Goal: Task Accomplishment & Management: Manage account settings

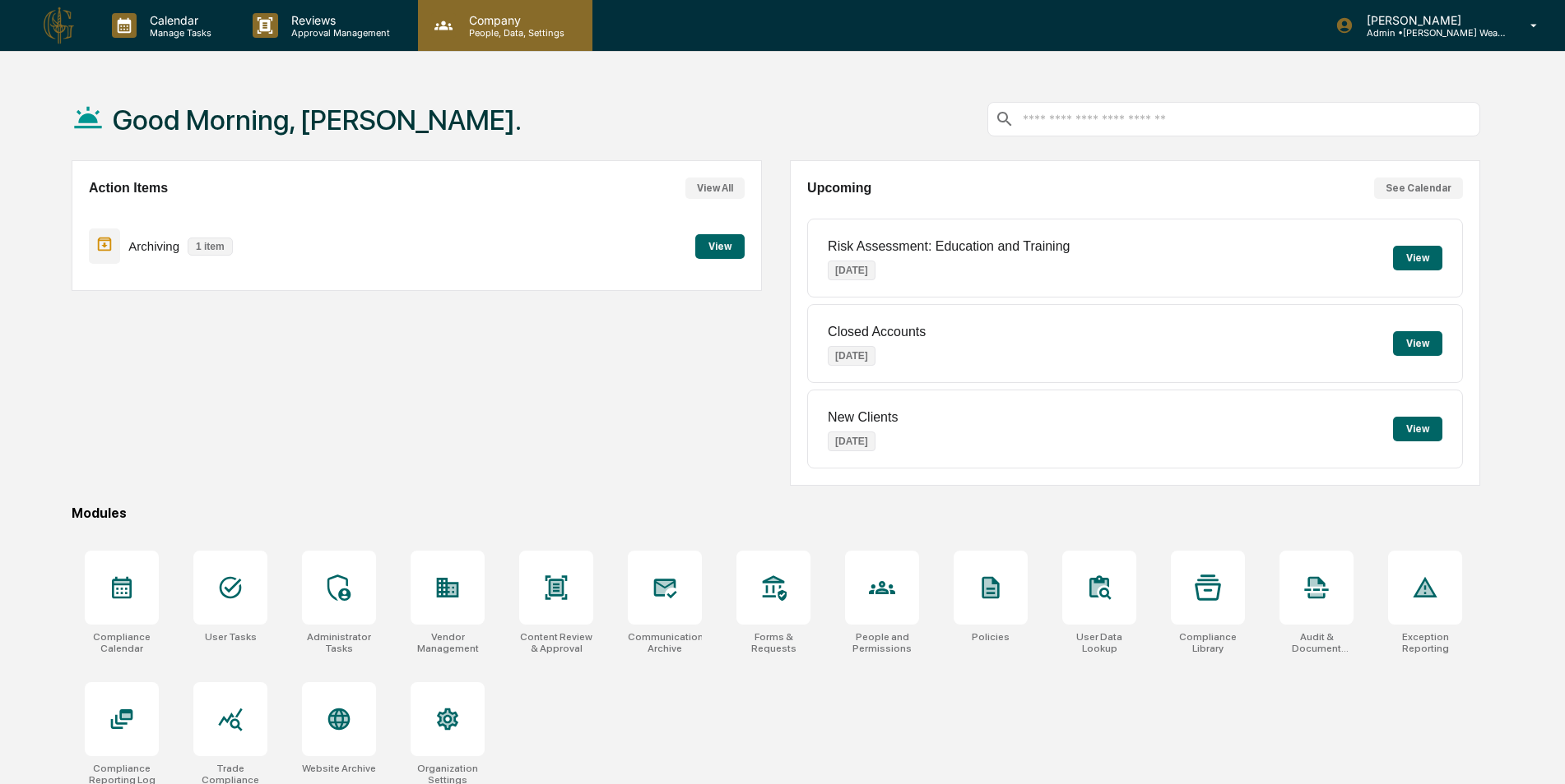
click at [512, 28] on p "People, Data, Settings" at bounding box center [514, 33] width 117 height 12
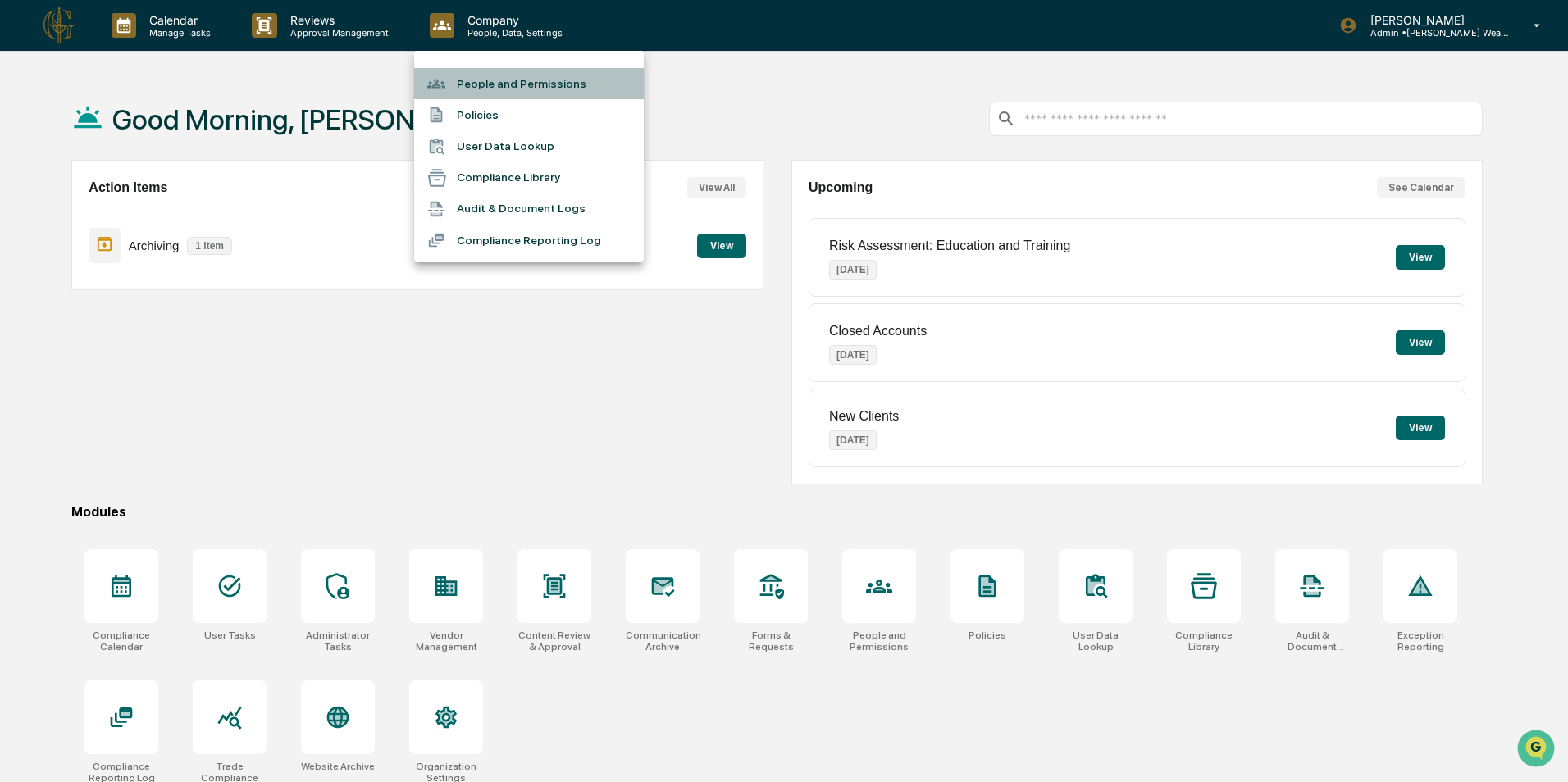
click at [510, 80] on li "People and Permissions" at bounding box center [528, 83] width 230 height 31
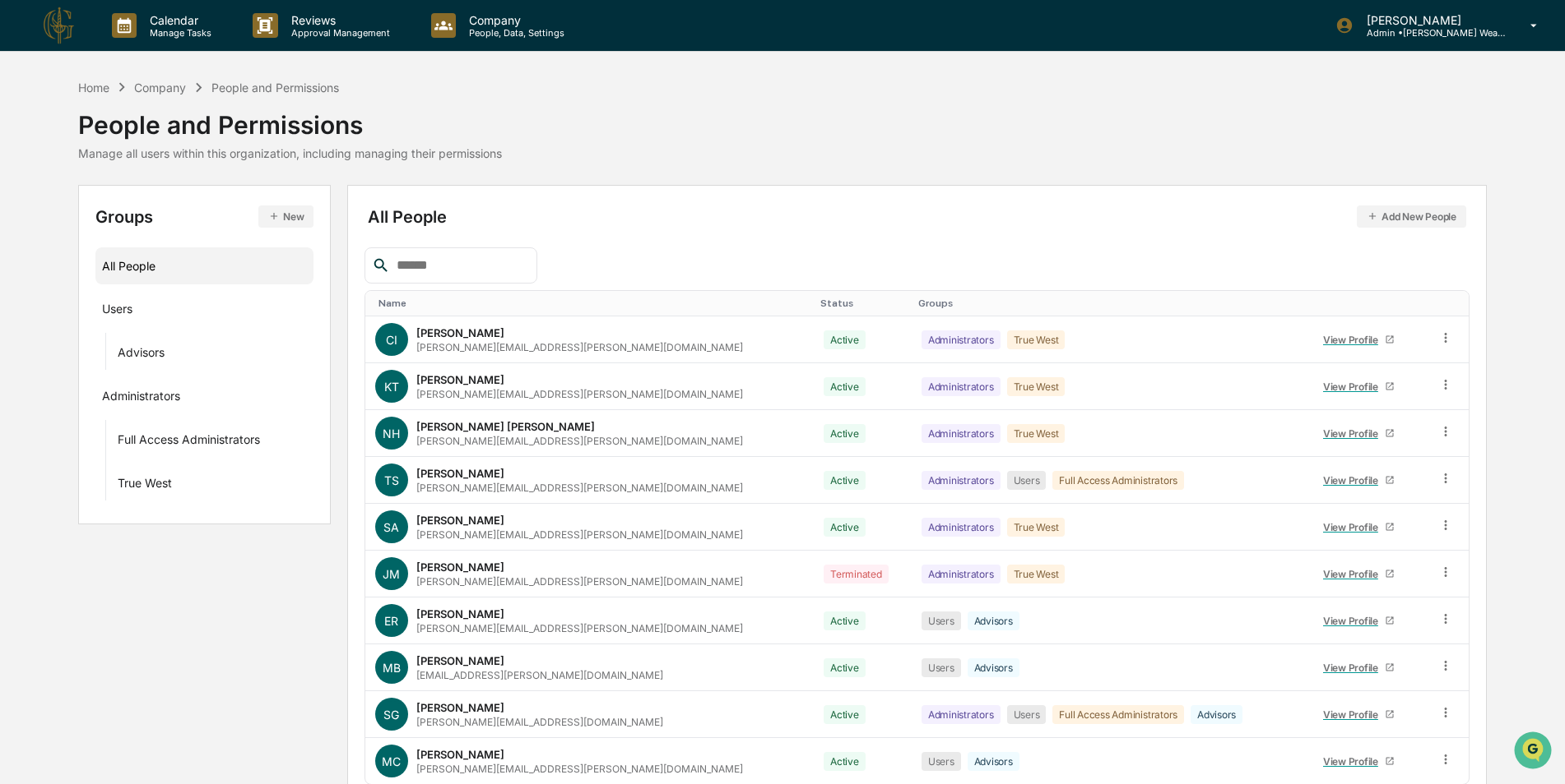
click at [502, 272] on input "text" at bounding box center [460, 265] width 140 height 21
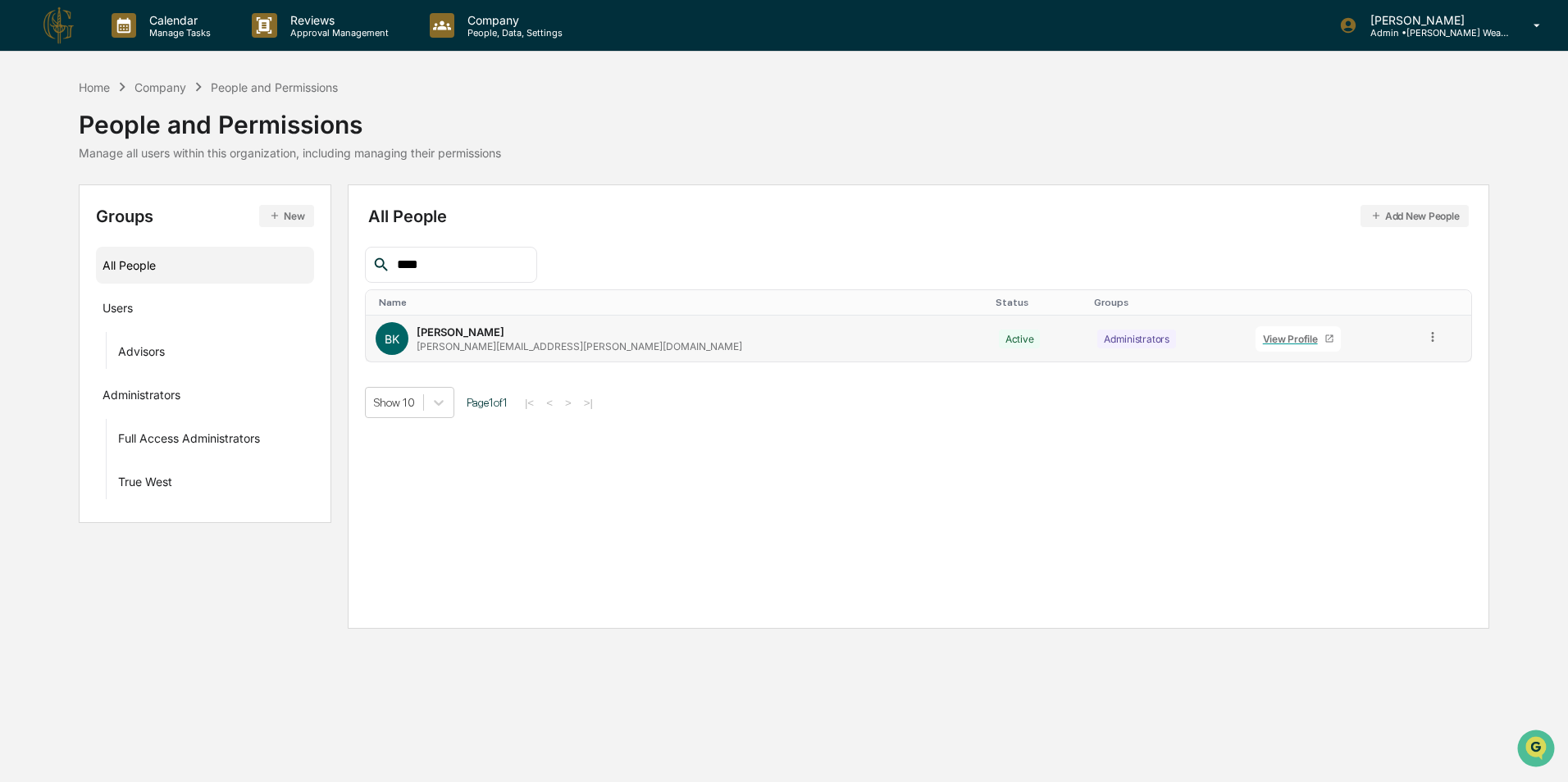
type input "****"
click at [1426, 337] on icon at bounding box center [1433, 337] width 16 height 16
click at [1401, 361] on div "Groups & Permissions" at bounding box center [1359, 364] width 136 height 19
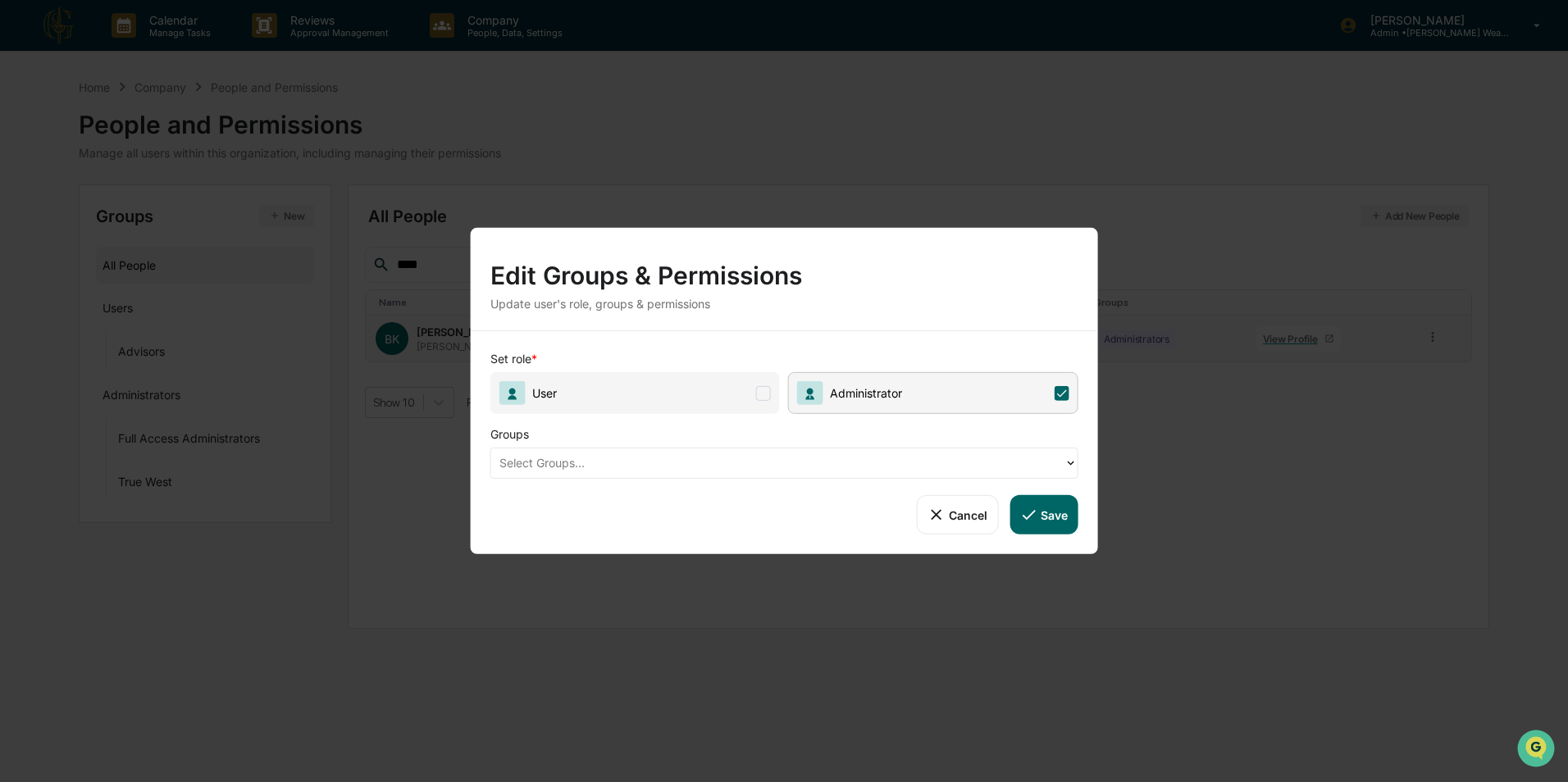
click at [734, 454] on div at bounding box center [777, 462] width 557 height 18
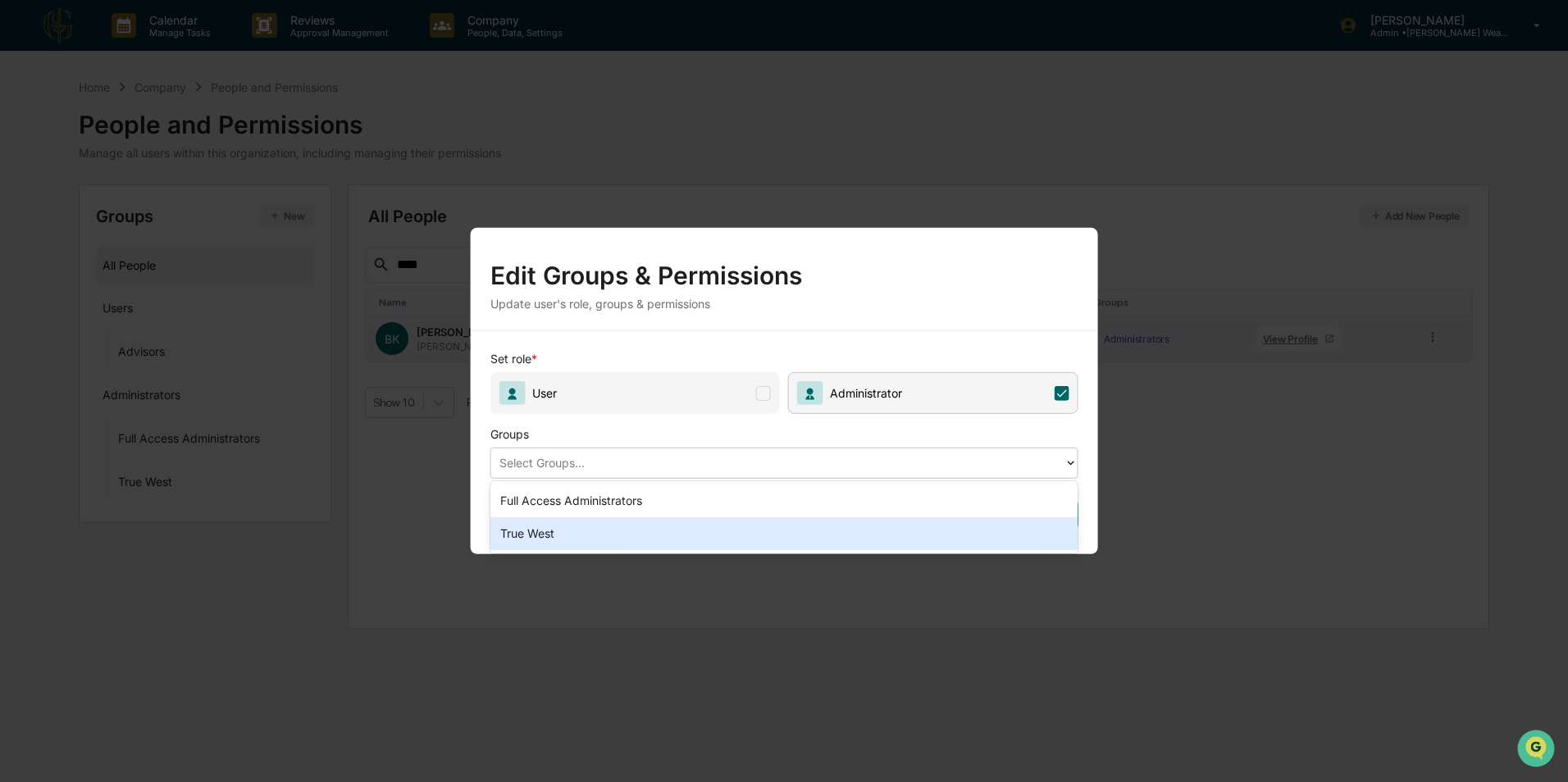
click at [680, 536] on div "True West" at bounding box center [784, 534] width 588 height 33
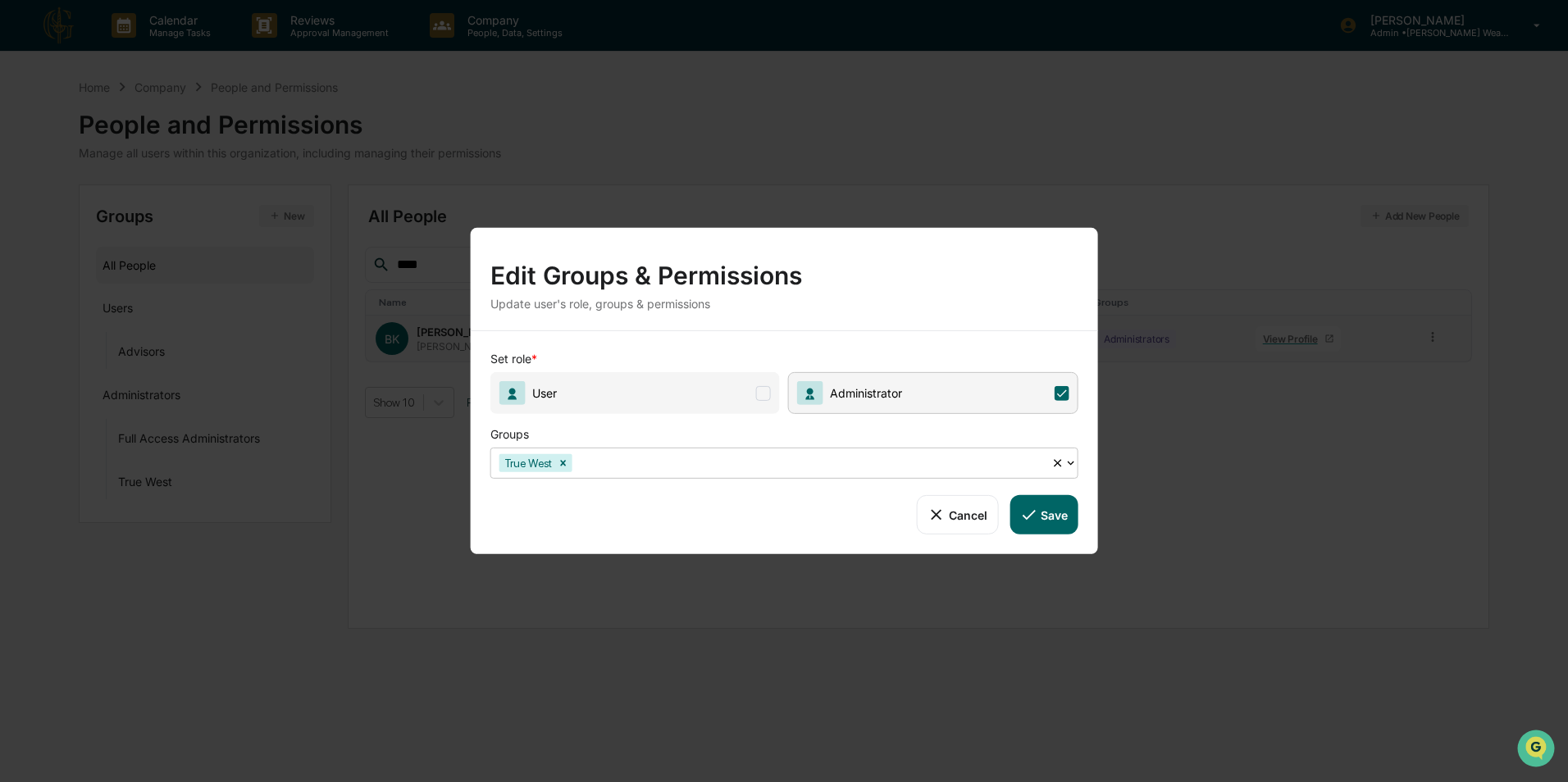
click at [1054, 520] on button "Save" at bounding box center [1044, 515] width 68 height 40
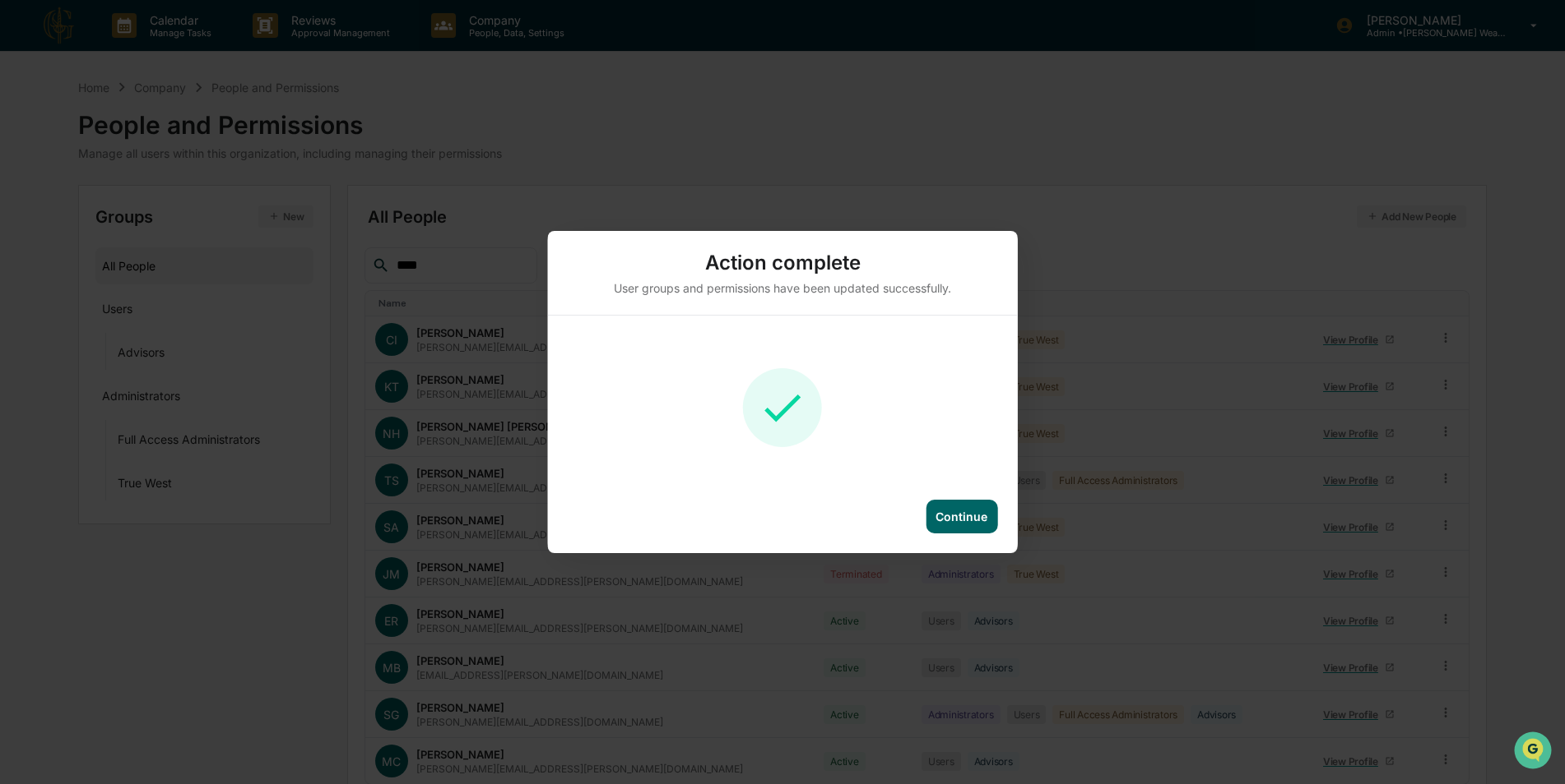
click at [970, 522] on div "Continue" at bounding box center [960, 517] width 52 height 14
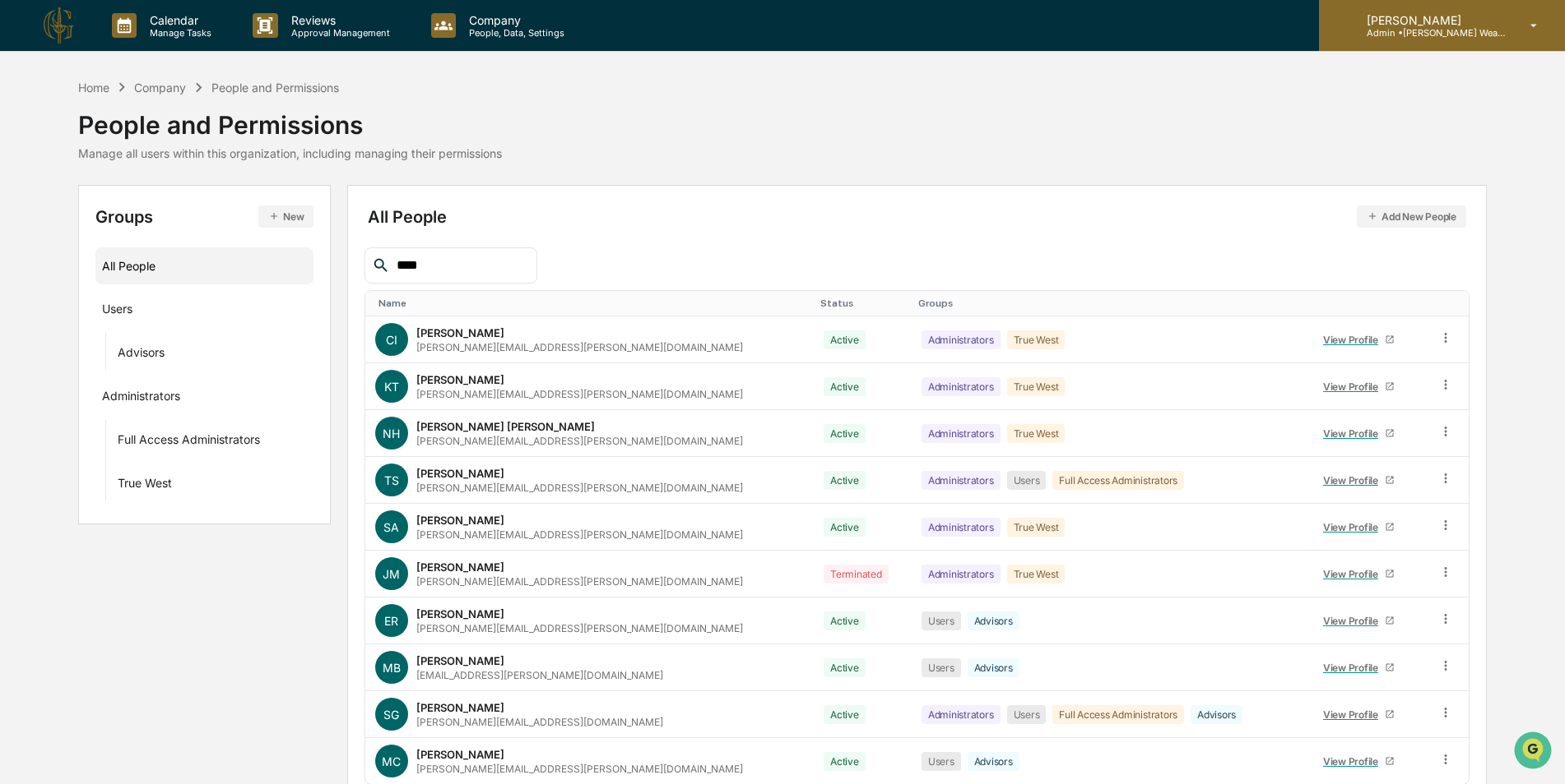
click at [1414, 32] on p "Admin • [PERSON_NAME] Wealth Advisors" at bounding box center [1429, 33] width 153 height 12
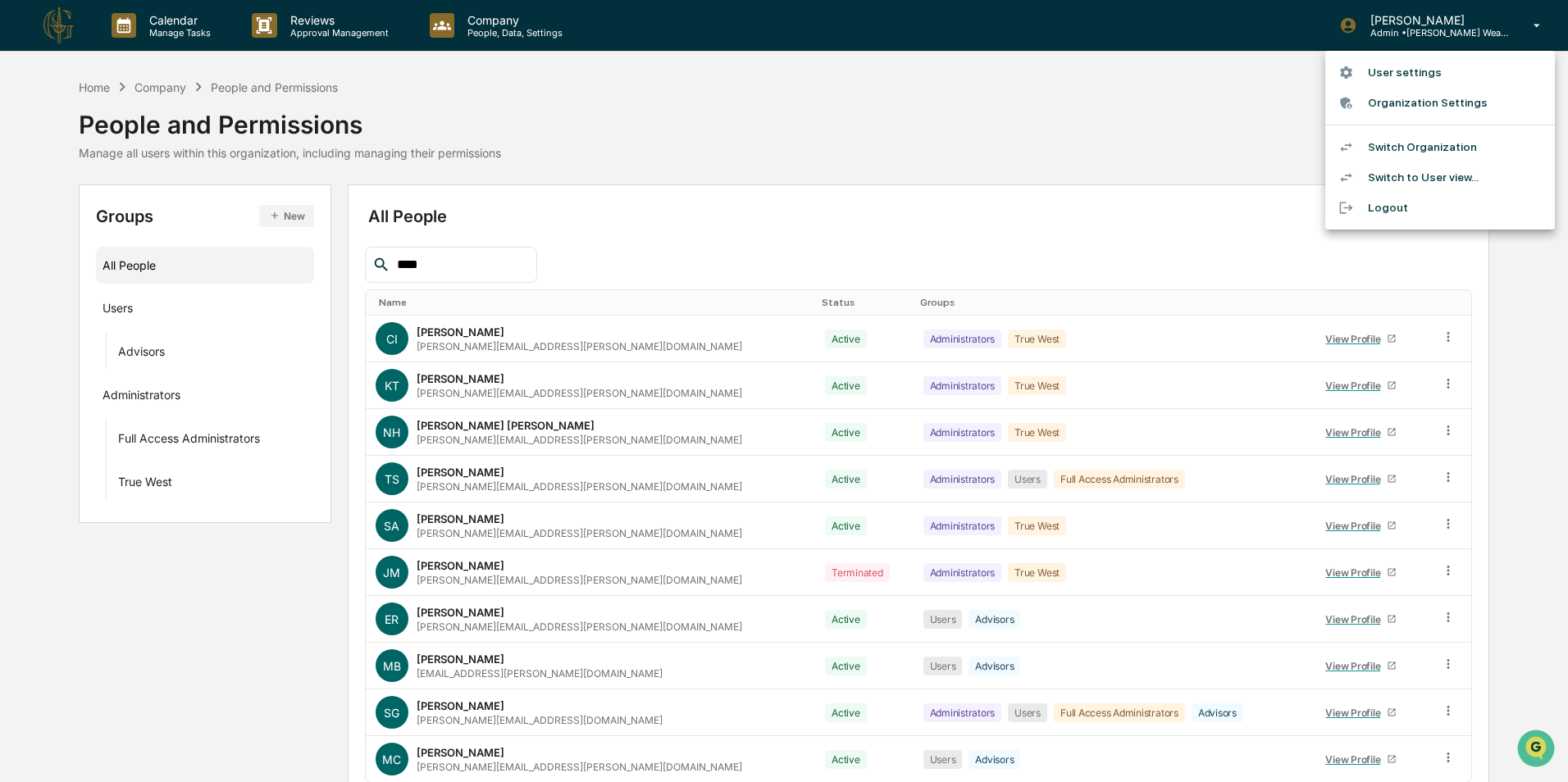
click at [1395, 141] on li "Switch Organization" at bounding box center [1440, 146] width 230 height 30
